Goal: Information Seeking & Learning: Check status

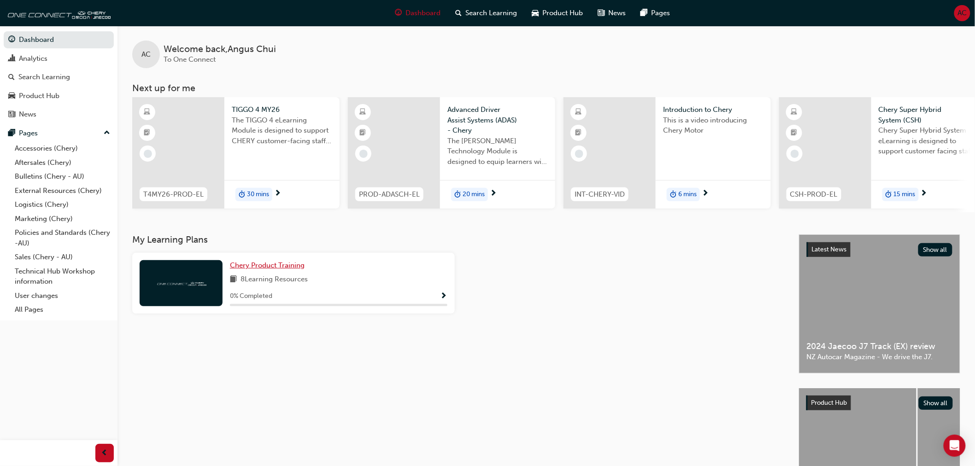
click at [282, 267] on span "Chery Product Training" at bounding box center [267, 265] width 75 height 8
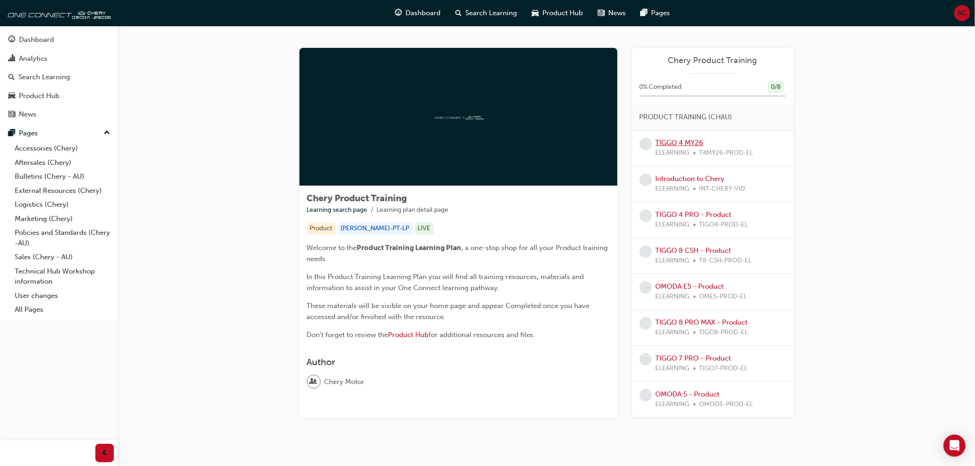
click at [693, 143] on link "TIGGO 4 MY26" at bounding box center [680, 143] width 48 height 8
click at [693, 214] on link "TIGGO 4 PRO - Product" at bounding box center [694, 215] width 76 height 8
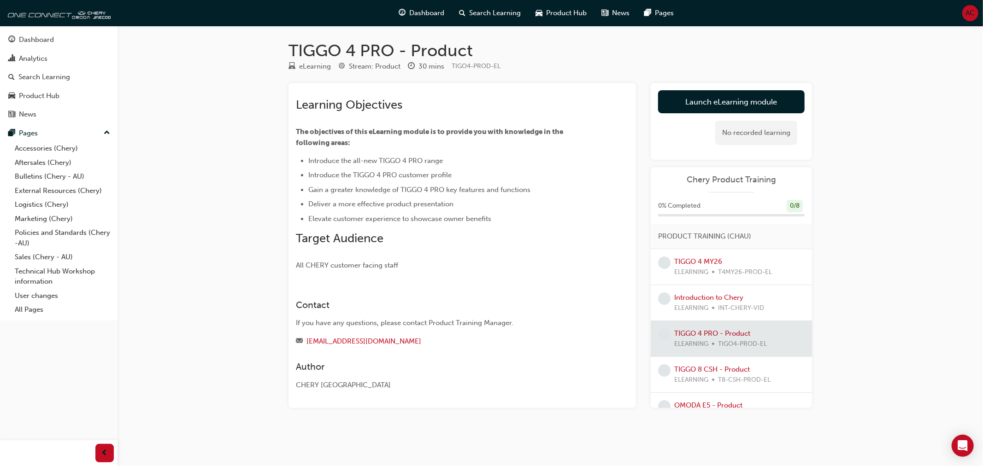
click at [969, 18] on span "AC" at bounding box center [970, 13] width 9 height 11
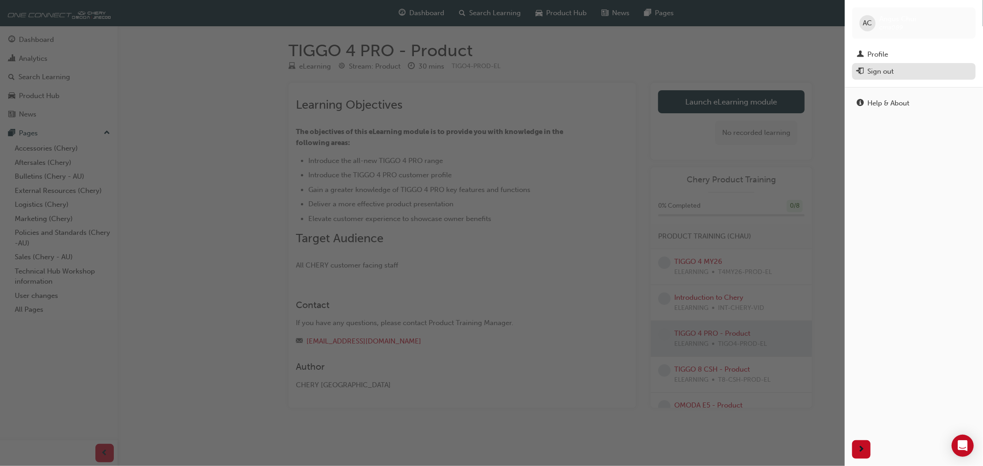
click at [882, 71] on div "Sign out" at bounding box center [880, 71] width 26 height 11
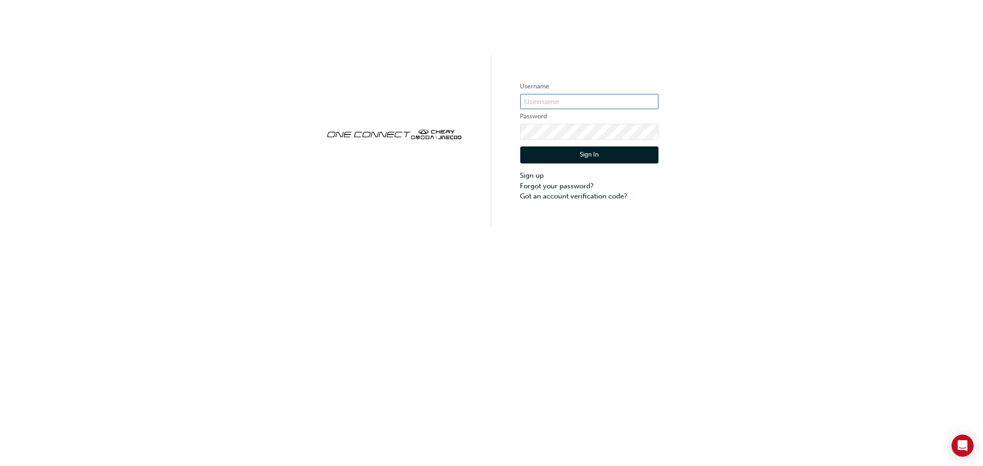
type input "cma089"
click at [599, 155] on button "Sign In" at bounding box center [589, 156] width 138 height 18
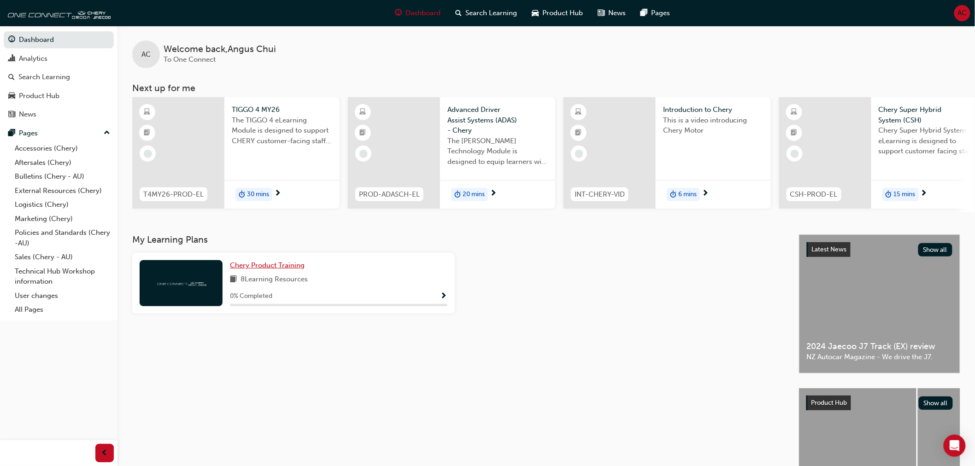
click at [282, 266] on span "Chery Product Training" at bounding box center [267, 265] width 75 height 8
click at [357, 295] on div "0 % Completed" at bounding box center [338, 297] width 217 height 12
click at [287, 268] on span "Chery Product Training" at bounding box center [267, 265] width 75 height 8
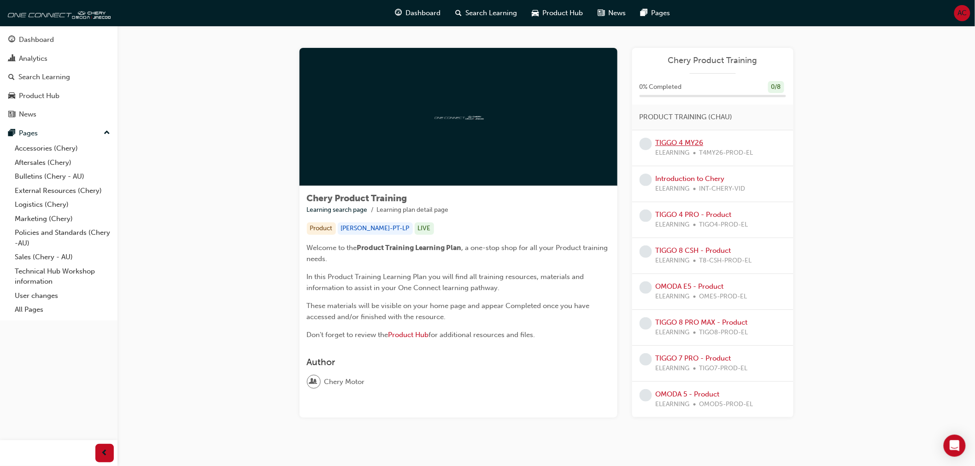
click at [694, 144] on link "TIGGO 4 MY26" at bounding box center [680, 143] width 48 height 8
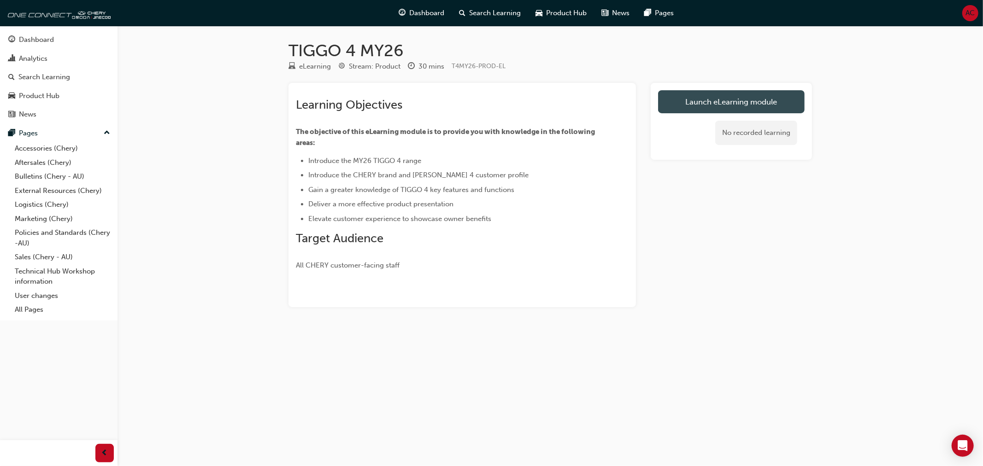
click at [752, 106] on link "Launch eLearning module" at bounding box center [731, 101] width 147 height 23
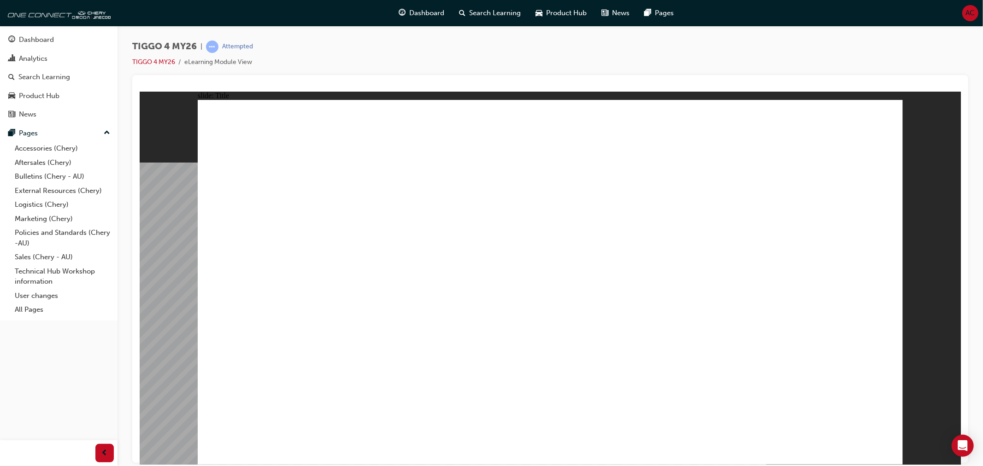
click at [57, 101] on div "Product Hub" at bounding box center [39, 96] width 41 height 11
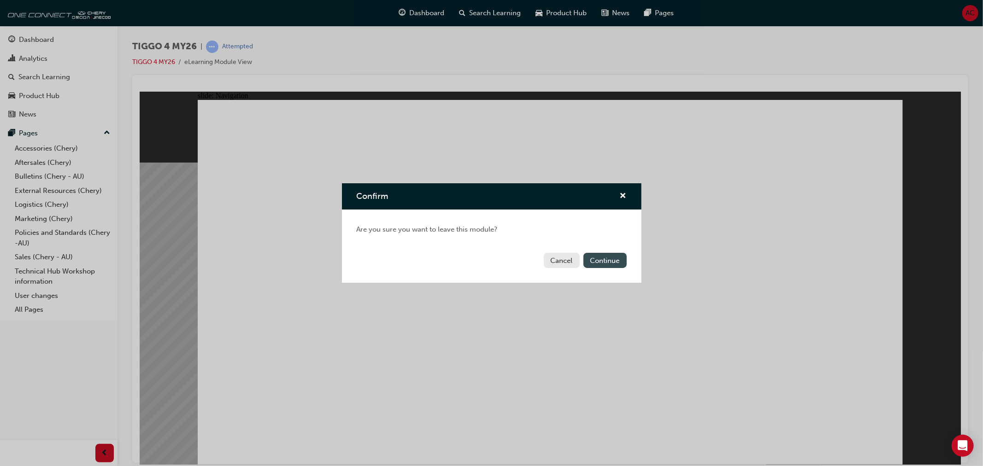
click at [609, 261] on button "Continue" at bounding box center [604, 260] width 43 height 15
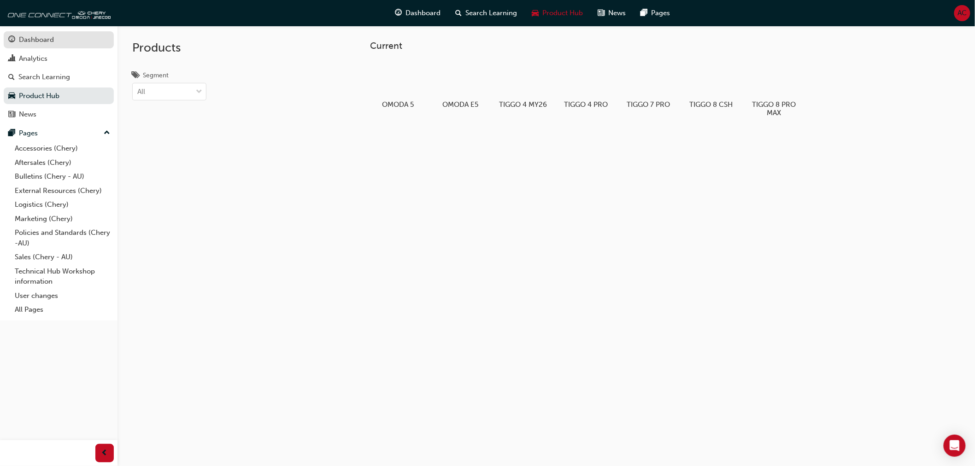
click at [42, 42] on div "Dashboard" at bounding box center [36, 40] width 35 height 11
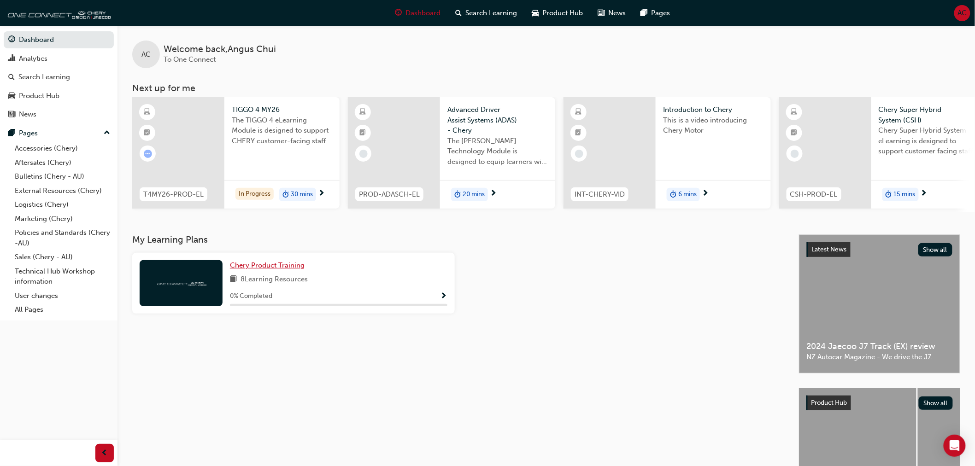
click at [274, 270] on span "Chery Product Training" at bounding box center [267, 265] width 75 height 8
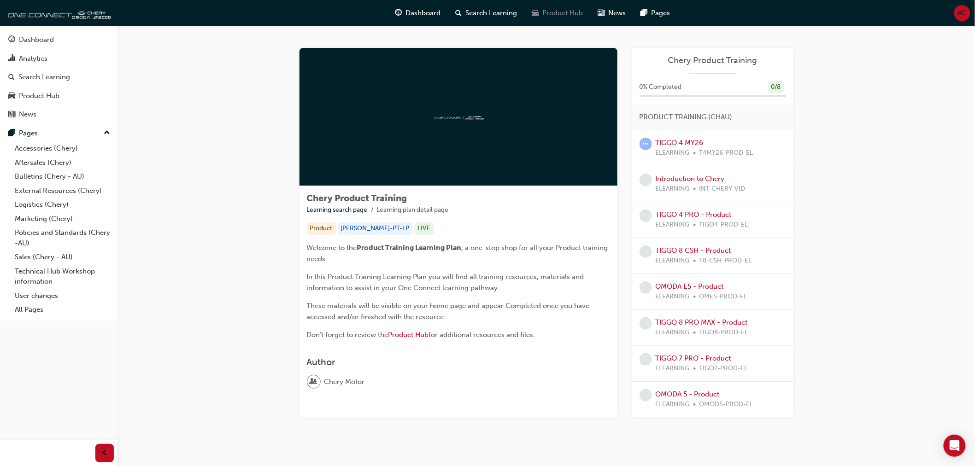
click at [538, 14] on span "car-icon" at bounding box center [535, 13] width 7 height 12
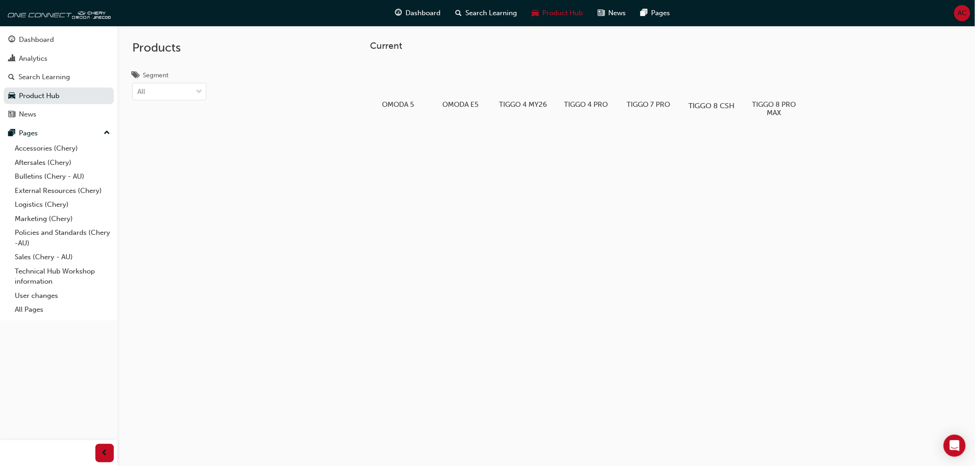
click at [700, 100] on div "TIGGO 8 CSH" at bounding box center [711, 85] width 59 height 57
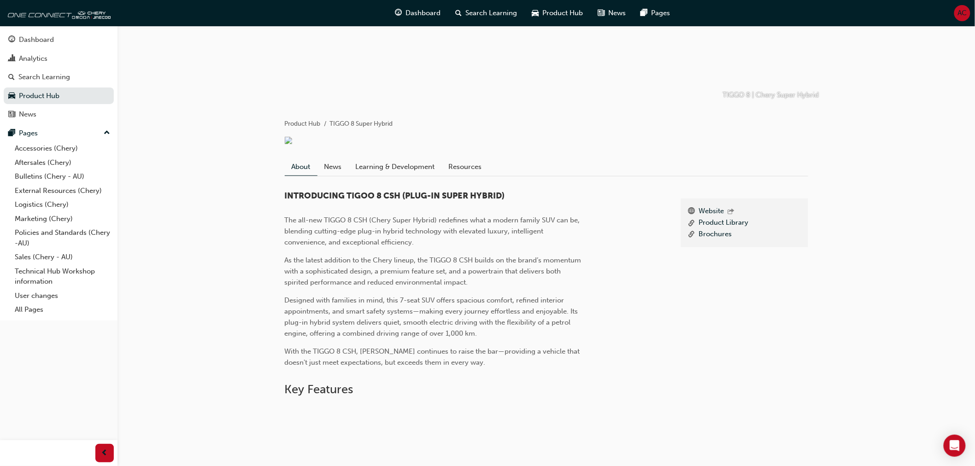
scroll to position [102, 0]
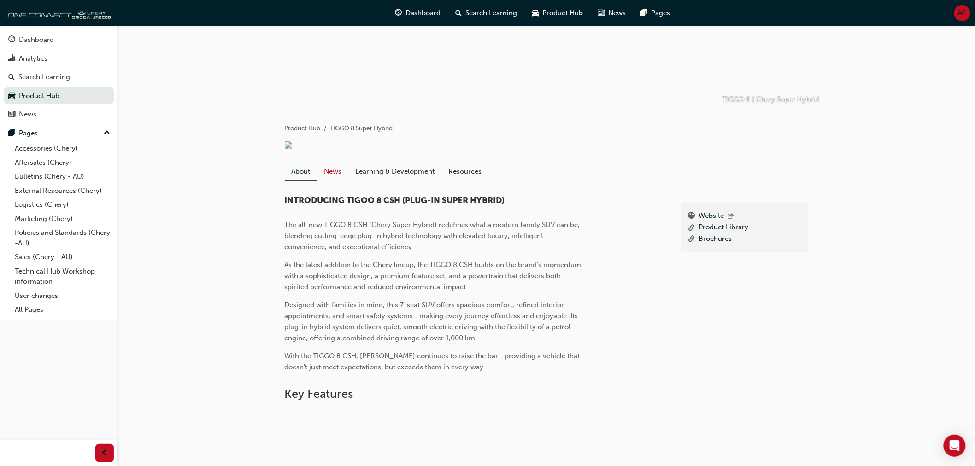
click at [340, 168] on link "News" at bounding box center [332, 172] width 31 height 18
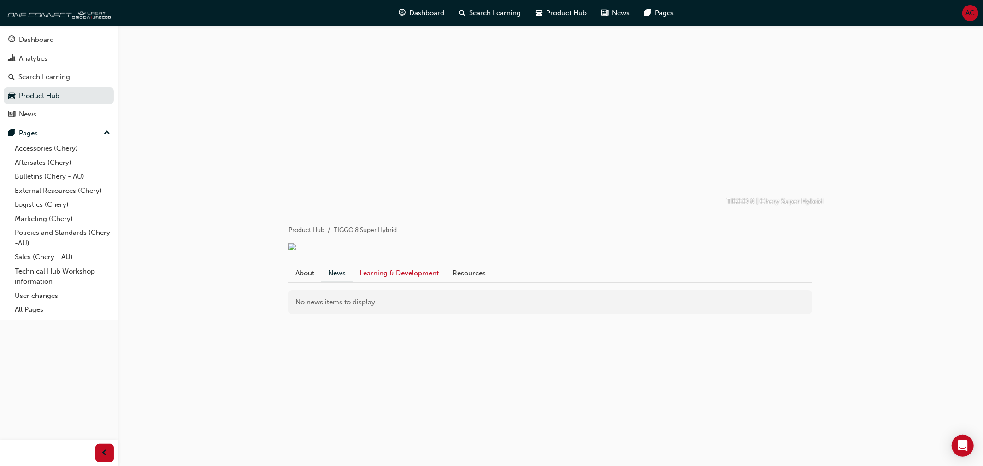
click at [411, 272] on link "Learning & Development" at bounding box center [398, 273] width 93 height 18
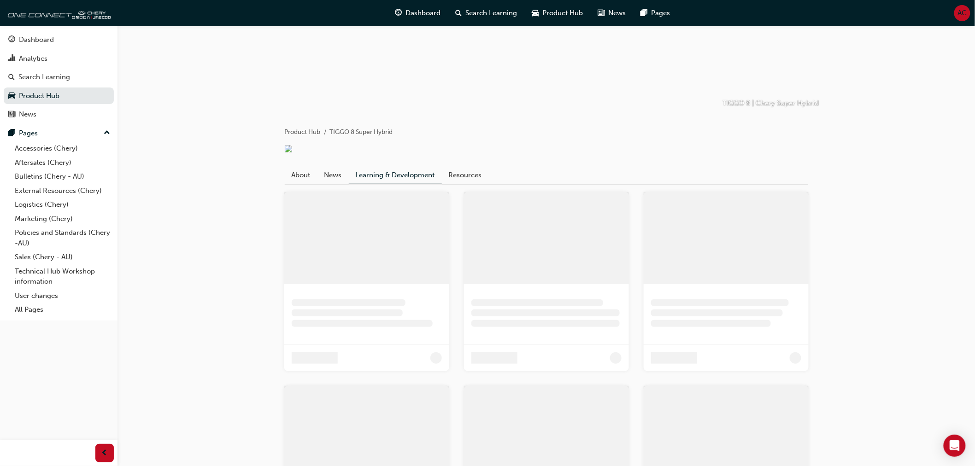
scroll to position [4, 0]
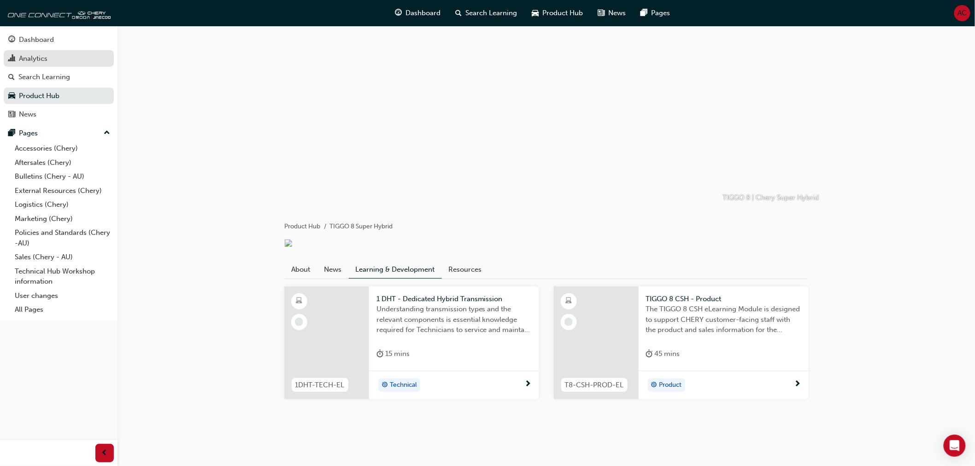
click at [47, 62] on div "Analytics" at bounding box center [33, 58] width 29 height 11
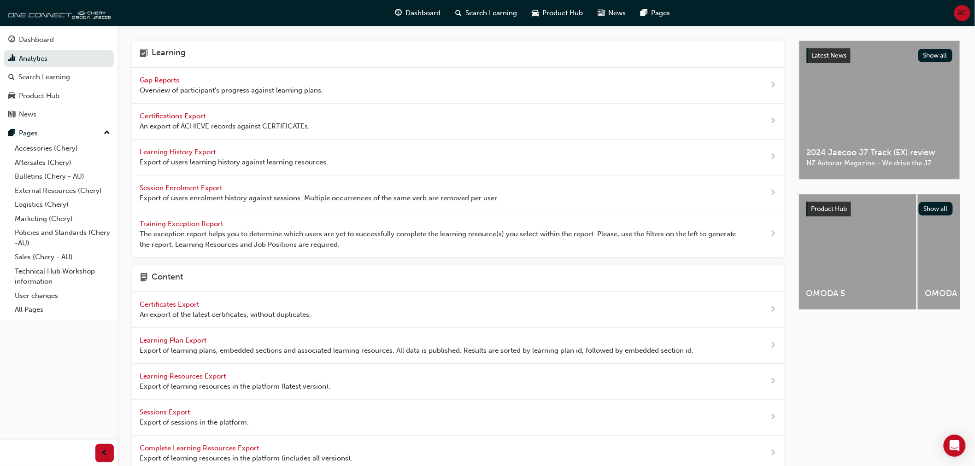
click at [167, 79] on span "Gap Reports" at bounding box center [160, 80] width 41 height 8
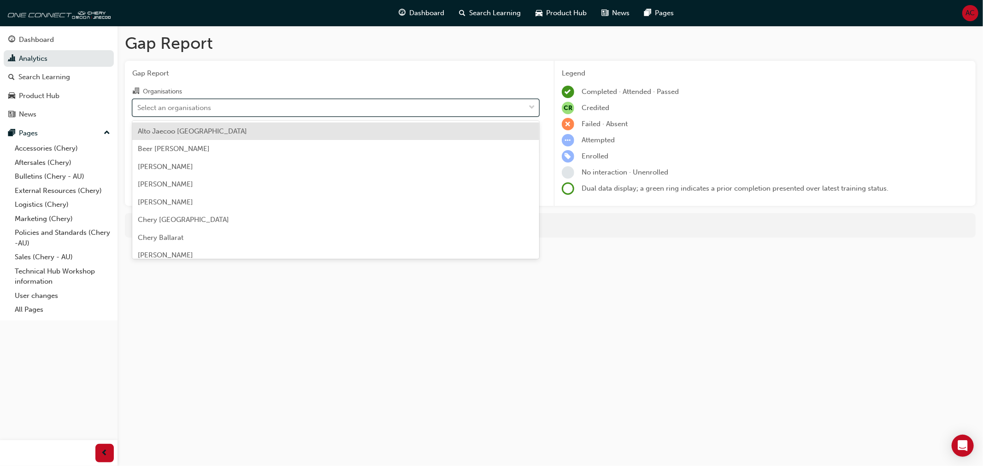
click at [353, 113] on div "Select an organisations" at bounding box center [329, 108] width 392 height 16
click at [138, 111] on input "Organisations option Alto Jaecoo [GEOGRAPHIC_DATA] focused, 1 of 154. 154 resul…" at bounding box center [137, 107] width 1 height 8
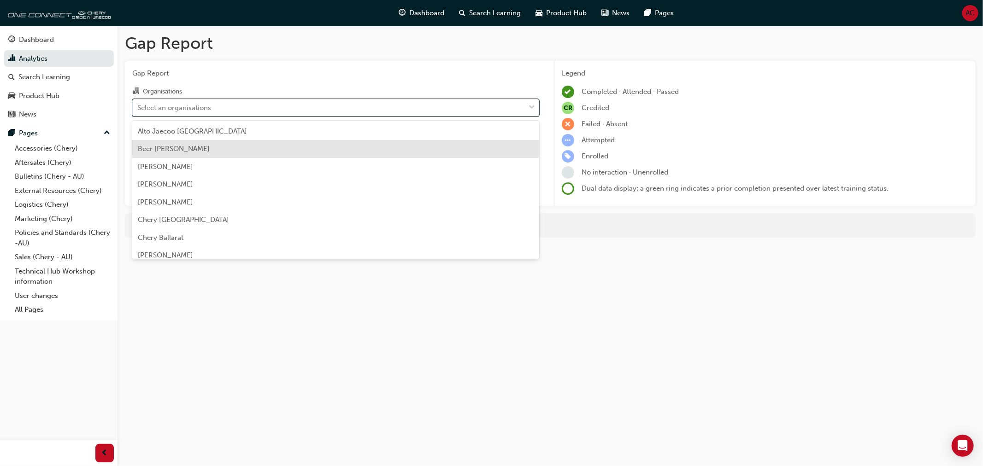
click at [341, 155] on div "Beer [PERSON_NAME]" at bounding box center [335, 149] width 407 height 18
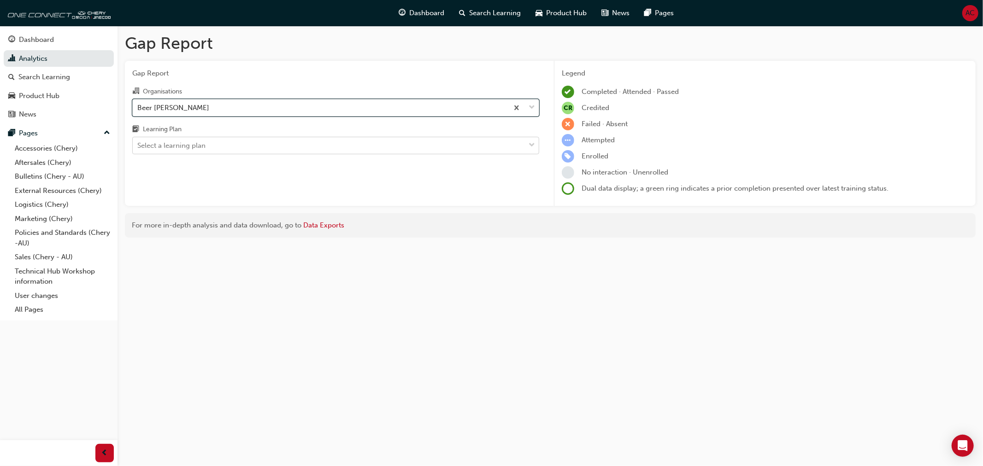
click at [341, 141] on div "Select a learning plan" at bounding box center [329, 146] width 392 height 16
click at [138, 141] on input "Learning Plan Select a learning plan" at bounding box center [137, 145] width 1 height 8
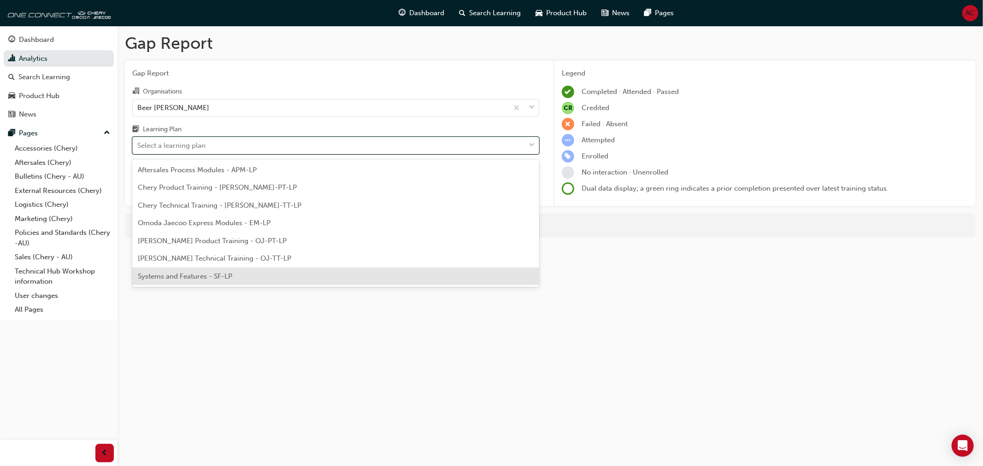
click at [311, 272] on div "Systems and Features - SF-LP" at bounding box center [335, 277] width 407 height 18
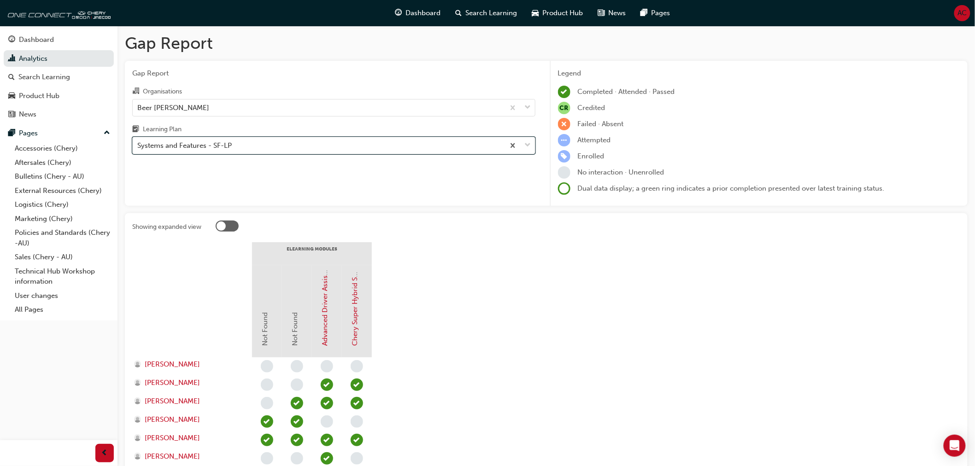
click at [569, 251] on section "eLearning Modules Not Found Not Found Advanced Driver Assist Systems (ADAS) - […" at bounding box center [546, 474] width 828 height 465
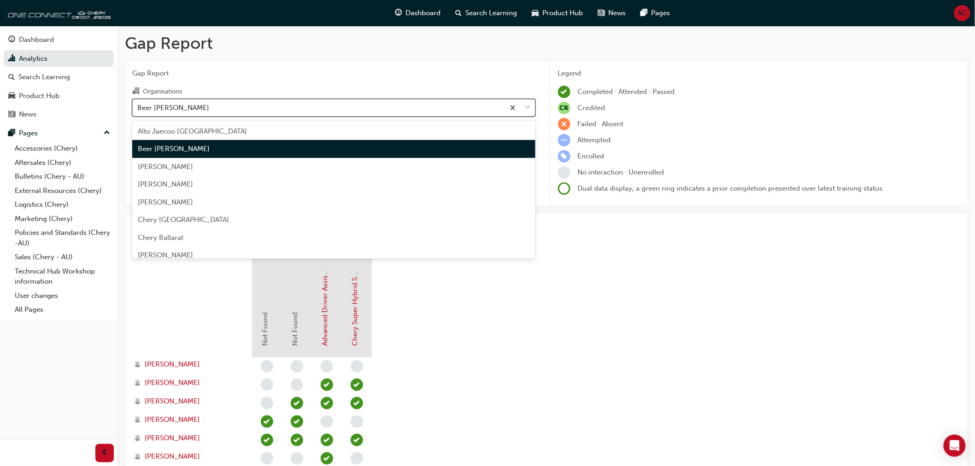
click at [307, 100] on div "Beer [PERSON_NAME]" at bounding box center [319, 108] width 372 height 16
click at [138, 103] on input "Organisations option Beer [PERSON_NAME], selected. option Beer [PERSON_NAME] fo…" at bounding box center [137, 107] width 1 height 8
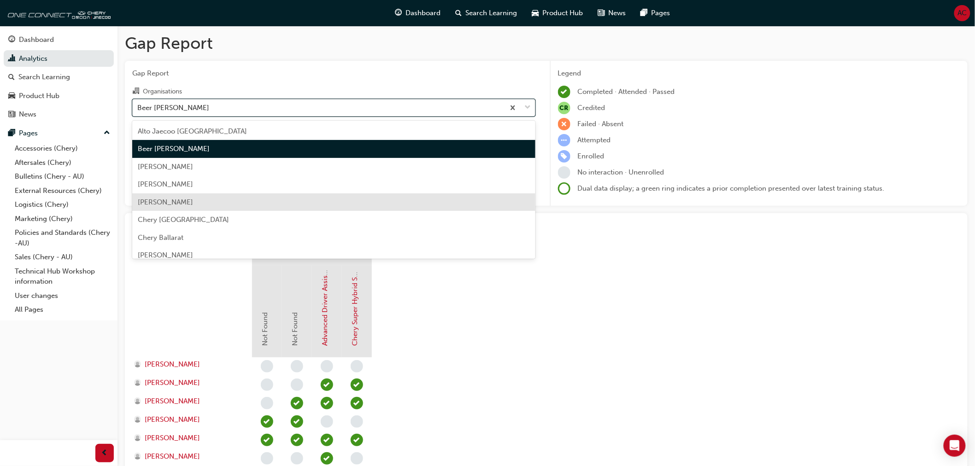
click at [310, 200] on div "[PERSON_NAME]" at bounding box center [333, 203] width 403 height 18
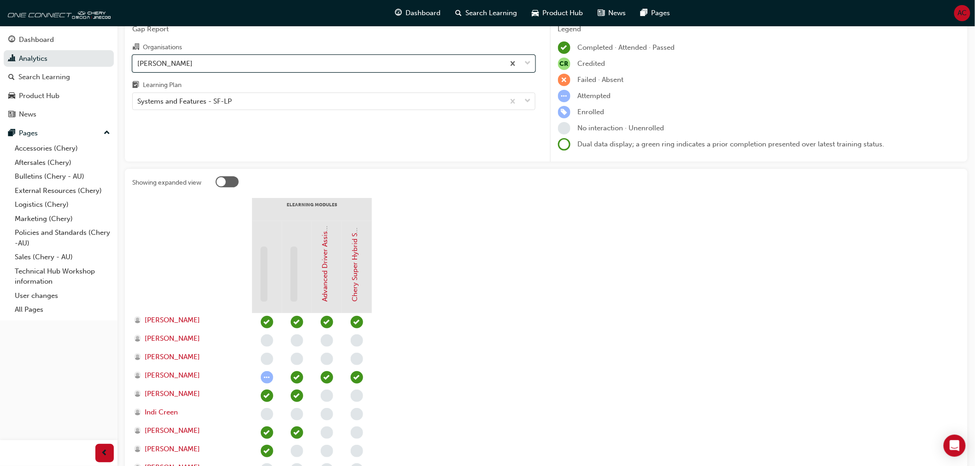
scroll to position [153, 0]
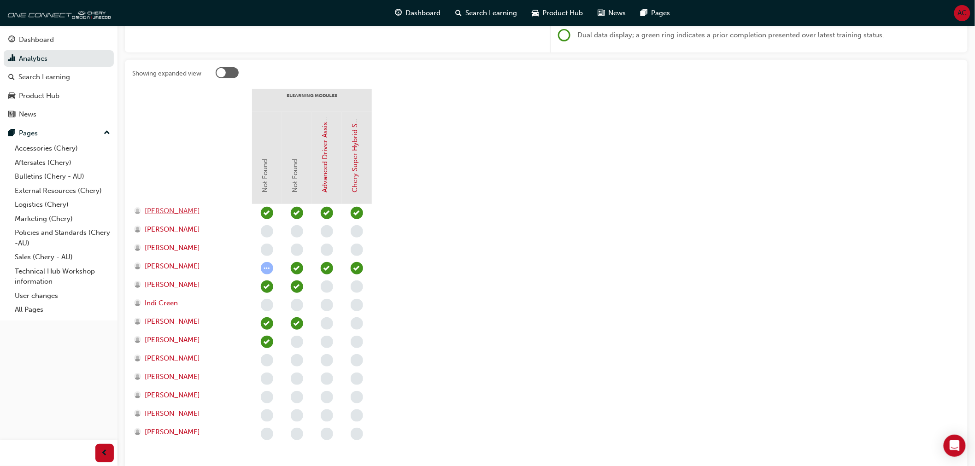
click at [188, 212] on span "[PERSON_NAME]" at bounding box center [172, 211] width 55 height 11
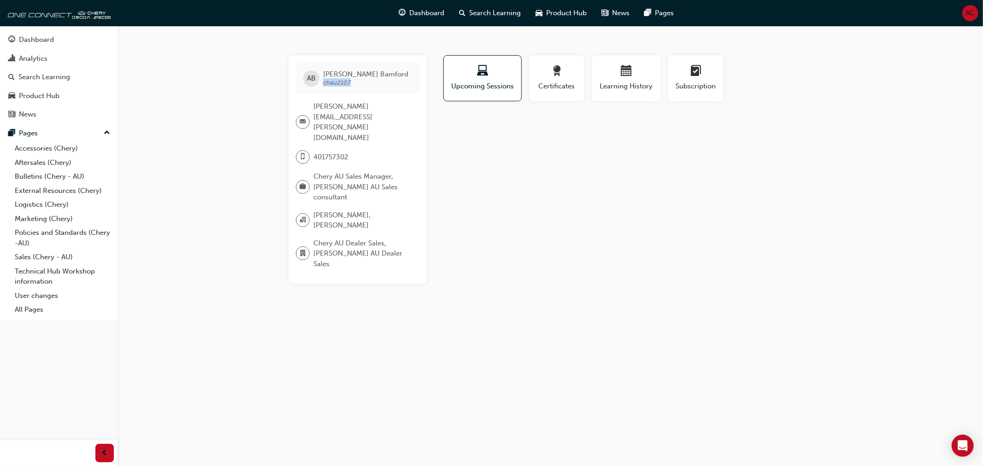
drag, startPoint x: 362, startPoint y: 84, endPoint x: 324, endPoint y: 84, distance: 37.3
click at [324, 84] on span "[PERSON_NAME] chau2107" at bounding box center [365, 78] width 85 height 17
copy span "chau2107"
